Goal: Find contact information: Find contact information

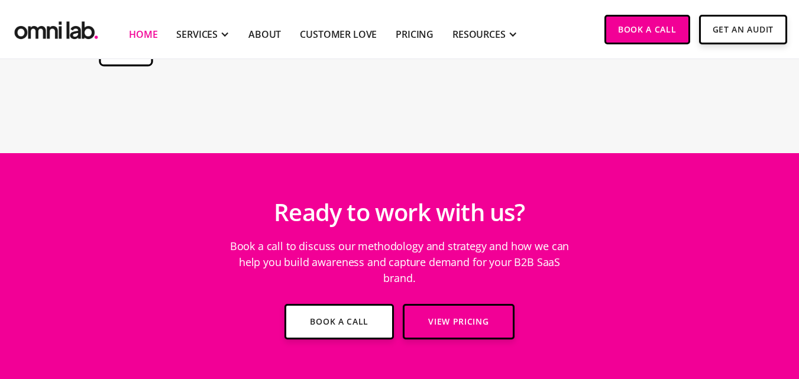
scroll to position [4360, 0]
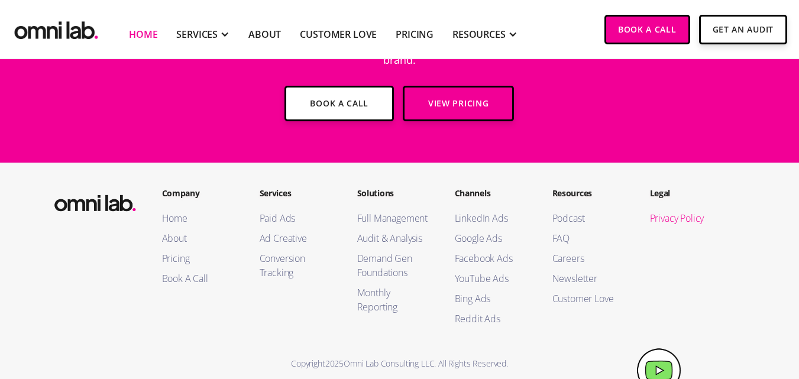
click at [668, 211] on link "Privacy Policy" at bounding box center [687, 218] width 74 height 14
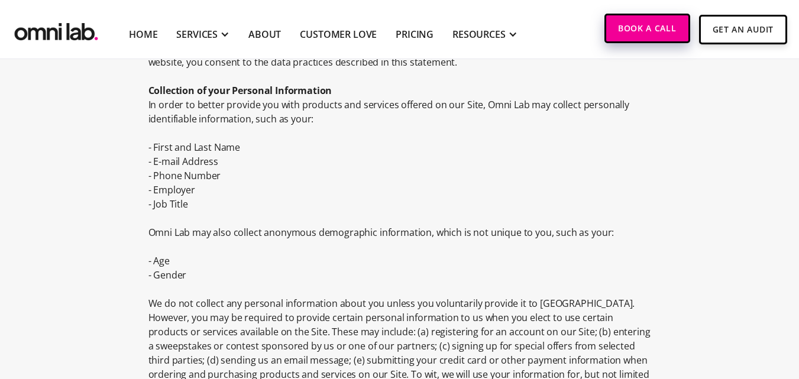
scroll to position [2395, 0]
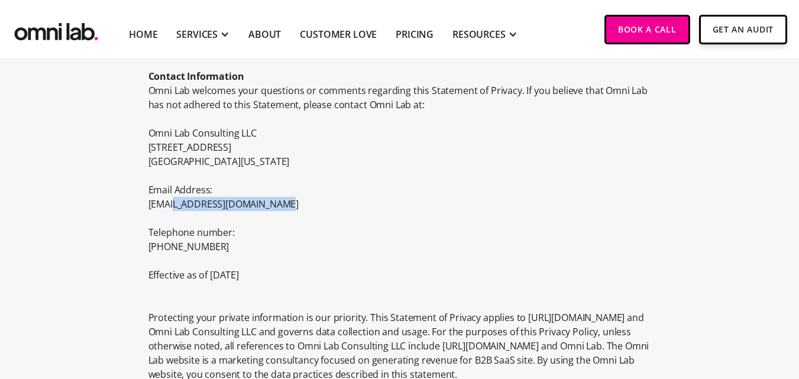
drag, startPoint x: 282, startPoint y: 191, endPoint x: 172, endPoint y: 191, distance: 110.6
click at [172, 197] on p "[EMAIL_ADDRESS][DOMAIN_NAME]" at bounding box center [400, 204] width 503 height 14
copy p "@[DOMAIN_NAME]"
